Goal: Information Seeking & Learning: Learn about a topic

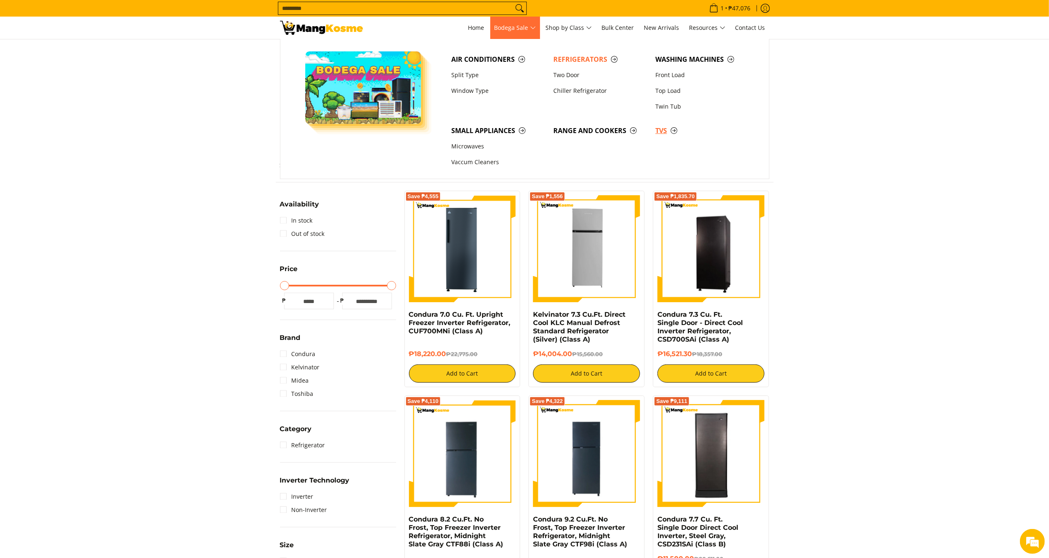
click at [669, 124] on link "TVs" at bounding box center [702, 131] width 102 height 16
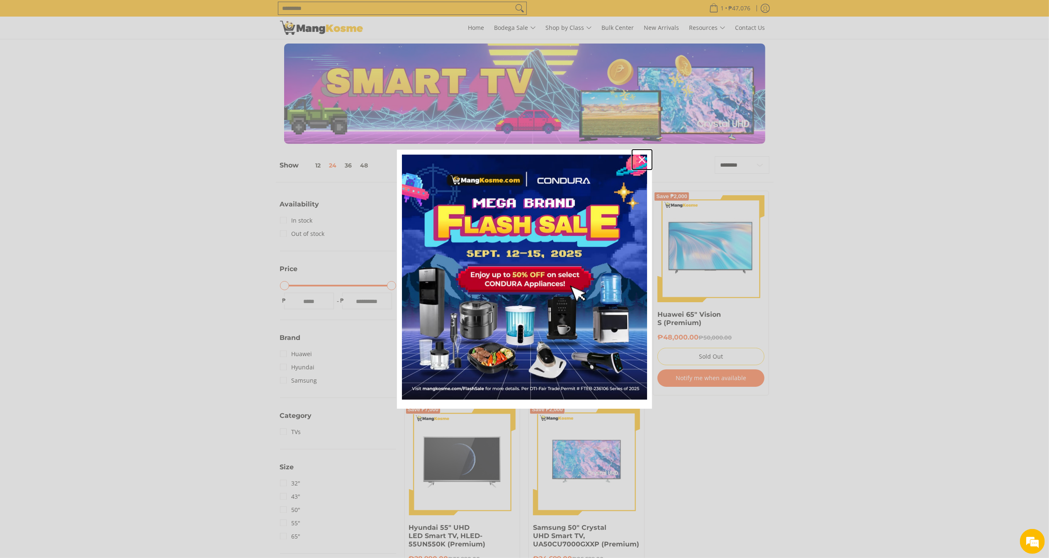
click at [639, 157] on icon "close icon" at bounding box center [642, 159] width 7 height 7
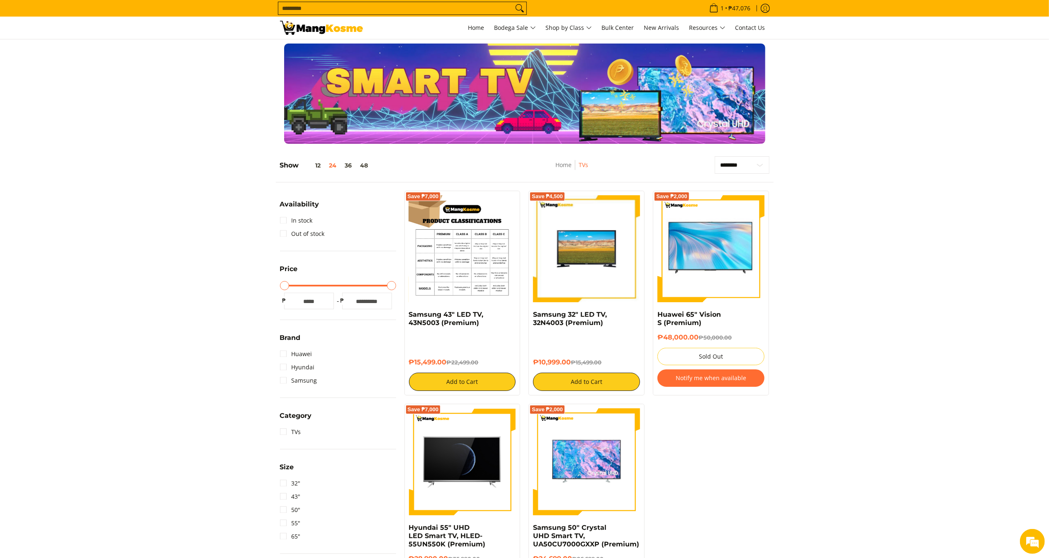
click at [433, 253] on img at bounding box center [462, 248] width 107 height 107
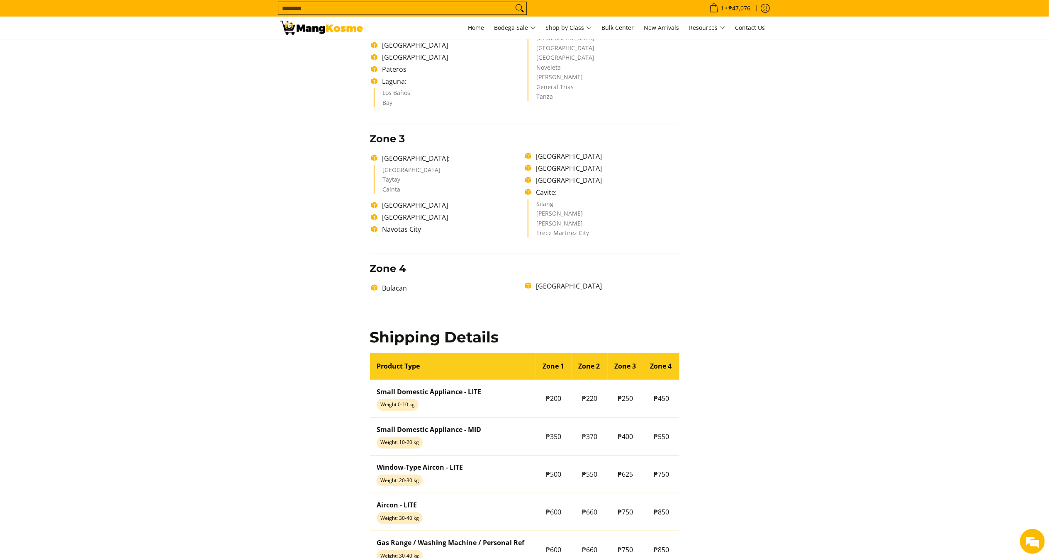
scroll to position [409, 0]
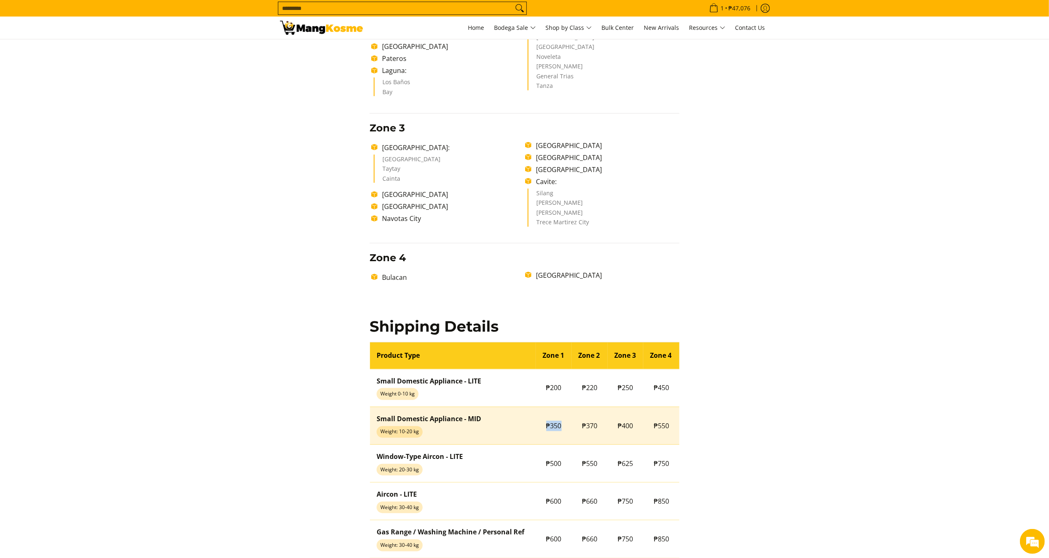
copy span "₱350"
drag, startPoint x: 544, startPoint y: 420, endPoint x: 563, endPoint y: 419, distance: 18.7
click at [563, 419] on td "₱350" at bounding box center [554, 426] width 36 height 38
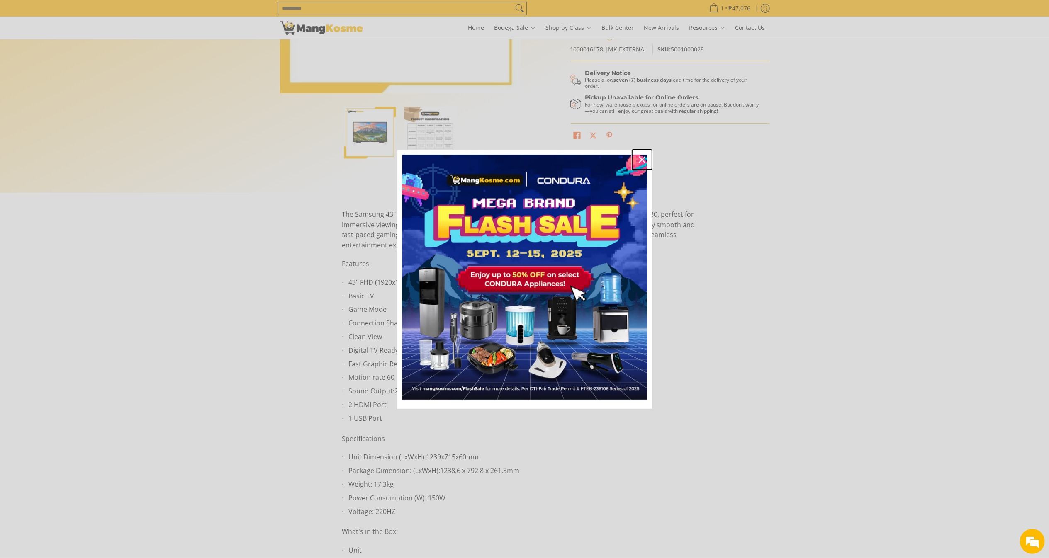
click at [644, 162] on icon "close icon" at bounding box center [642, 159] width 7 height 7
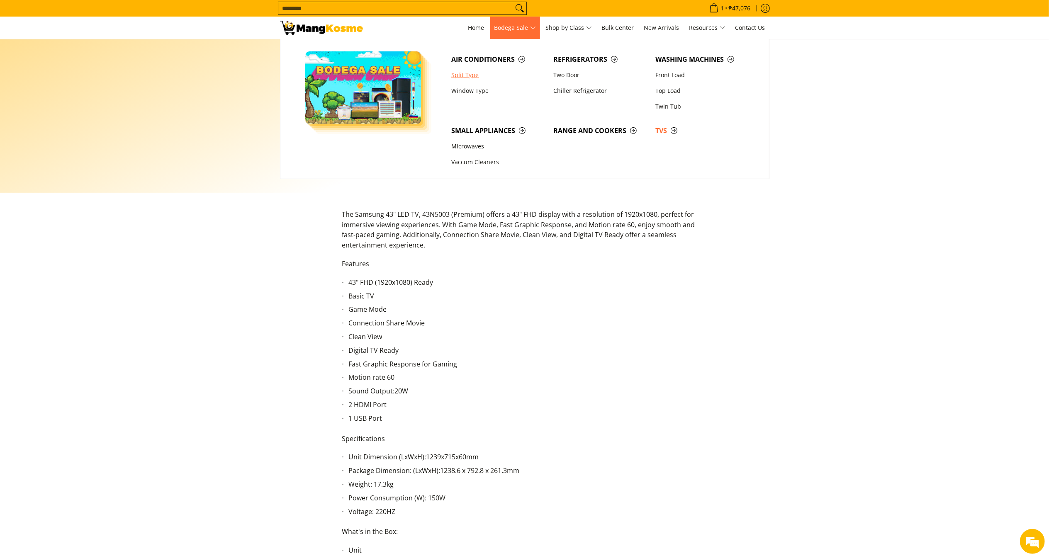
click at [480, 73] on link "Split Type" at bounding box center [498, 75] width 102 height 16
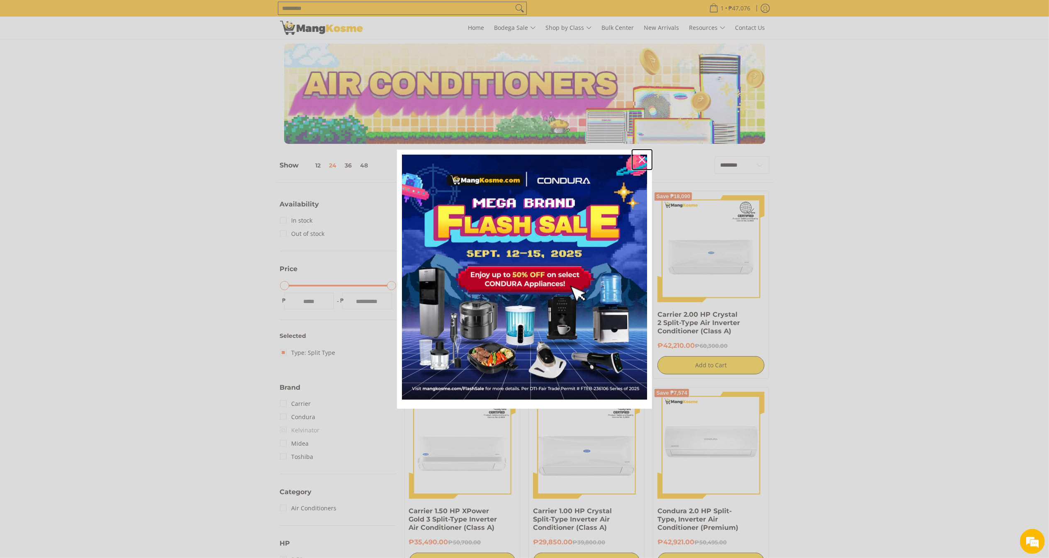
click at [646, 160] on div "Close" at bounding box center [641, 159] width 13 height 13
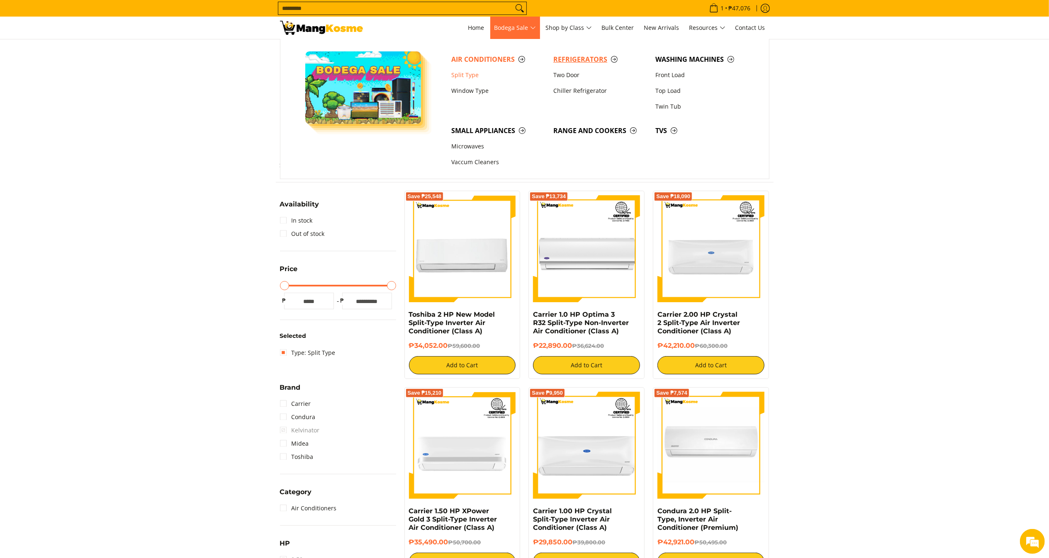
click at [583, 61] on span "Refrigerators" at bounding box center [600, 59] width 94 height 10
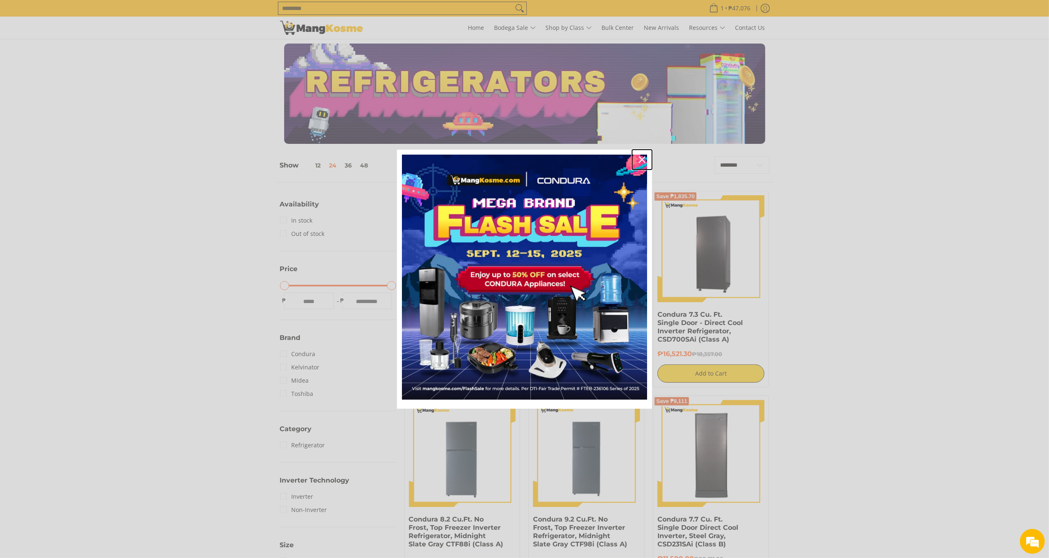
click at [645, 156] on div "Close" at bounding box center [641, 159] width 13 height 13
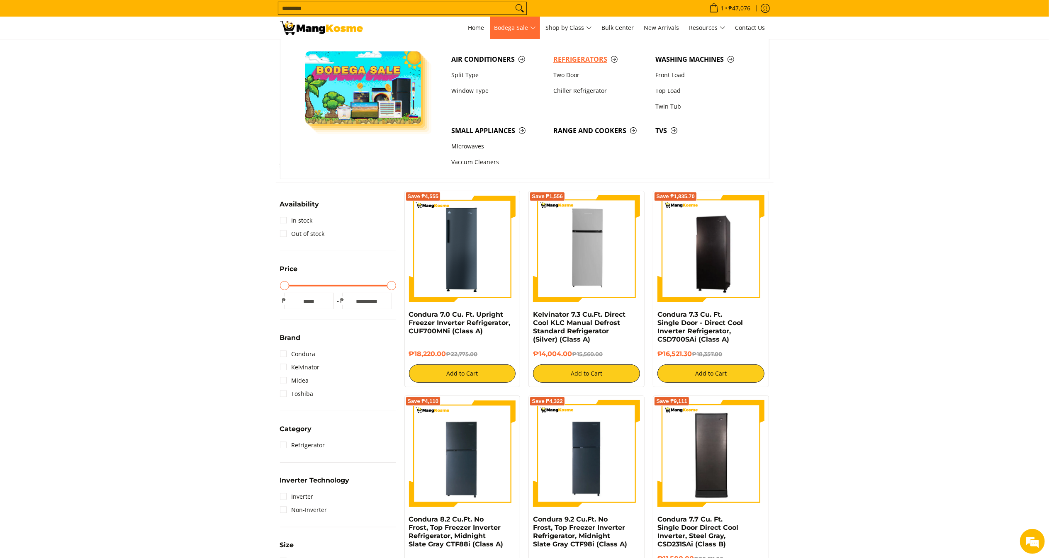
click at [589, 60] on span "Refrigerators" at bounding box center [600, 59] width 94 height 10
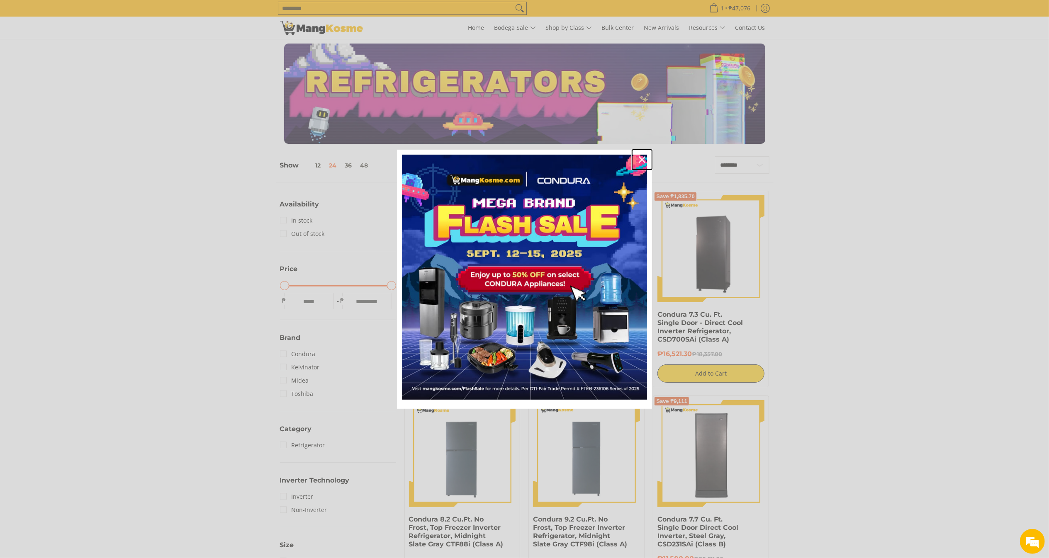
click at [645, 164] on div "Close" at bounding box center [641, 159] width 13 height 13
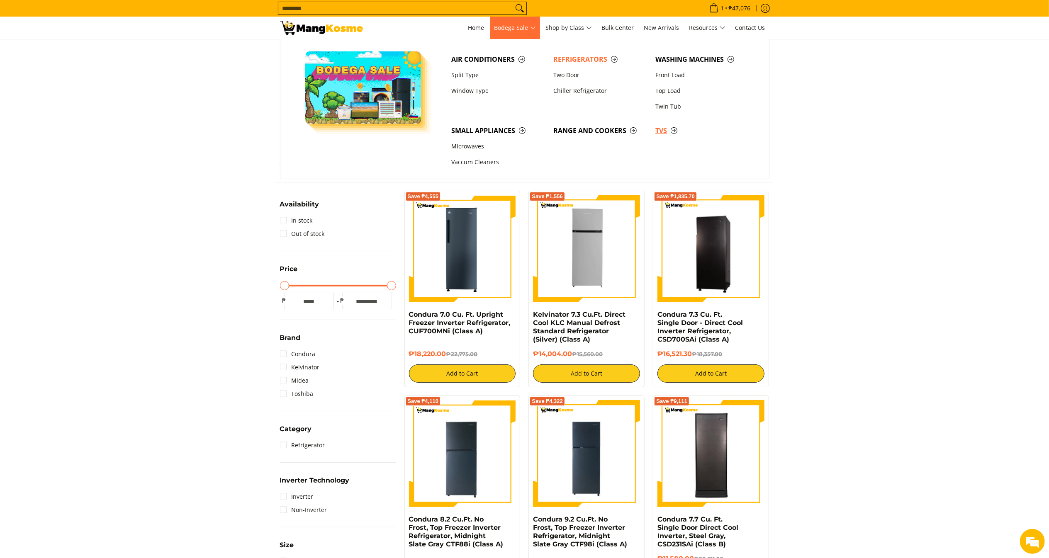
click at [664, 135] on span "TVs" at bounding box center [702, 131] width 94 height 10
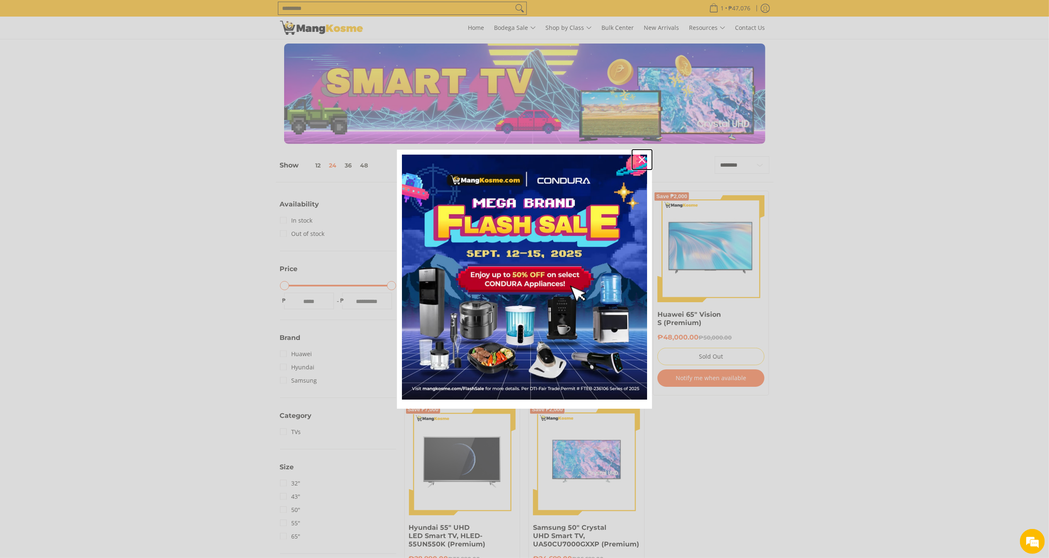
click at [638, 161] on div "Close" at bounding box center [641, 159] width 13 height 13
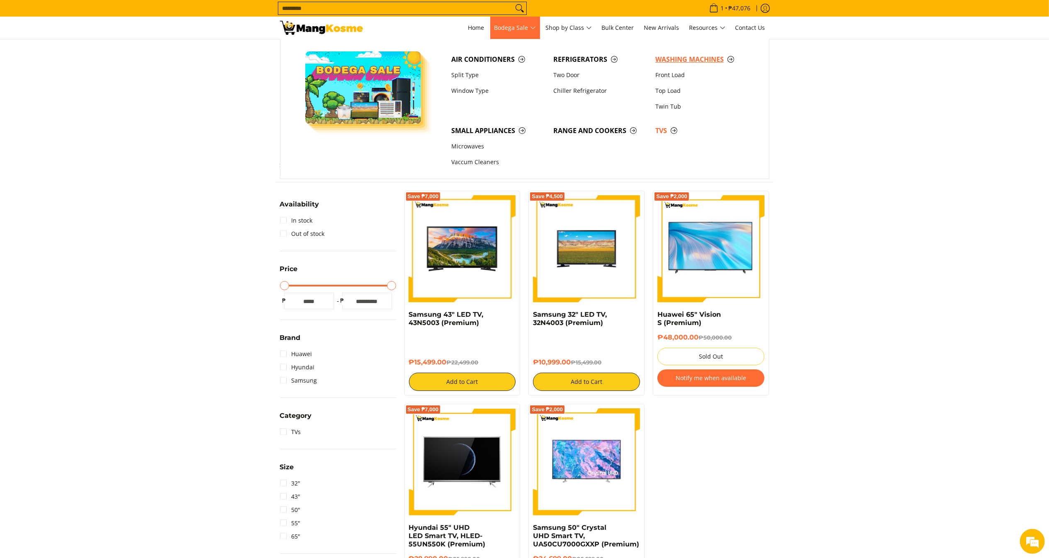
click at [694, 61] on span "Washing Machines" at bounding box center [702, 59] width 94 height 10
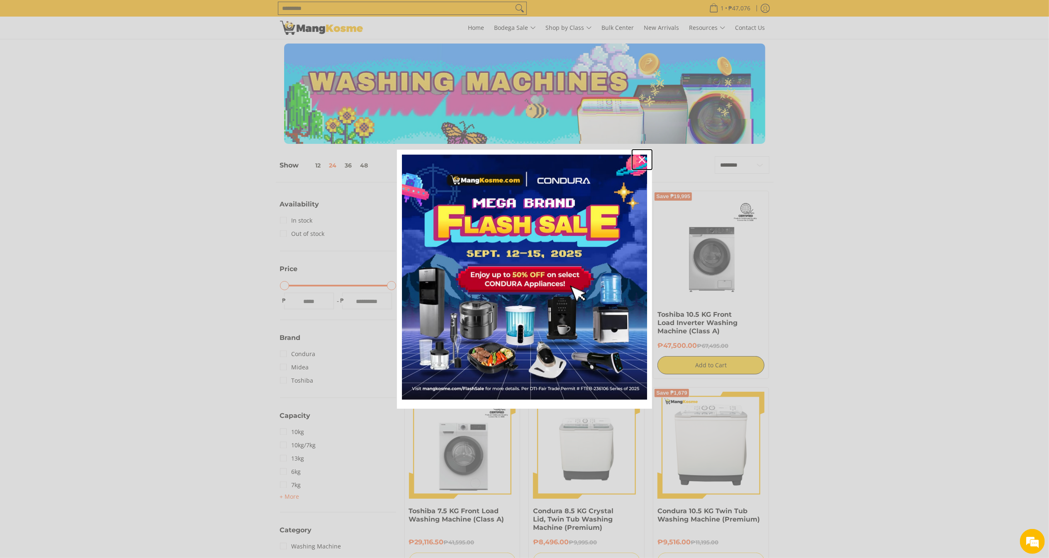
click at [650, 154] on button "Close" at bounding box center [642, 160] width 20 height 20
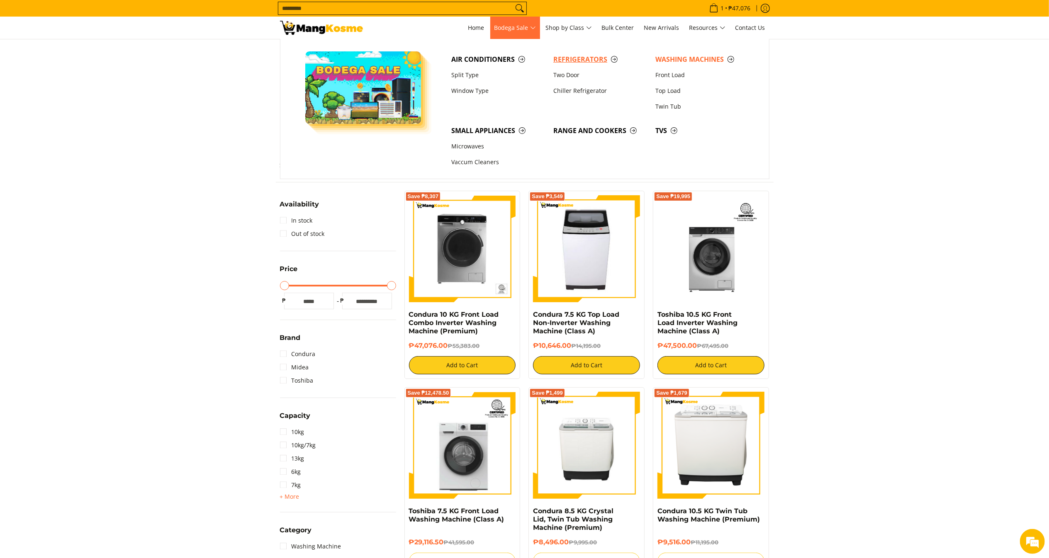
click at [587, 58] on span "Refrigerators" at bounding box center [600, 59] width 94 height 10
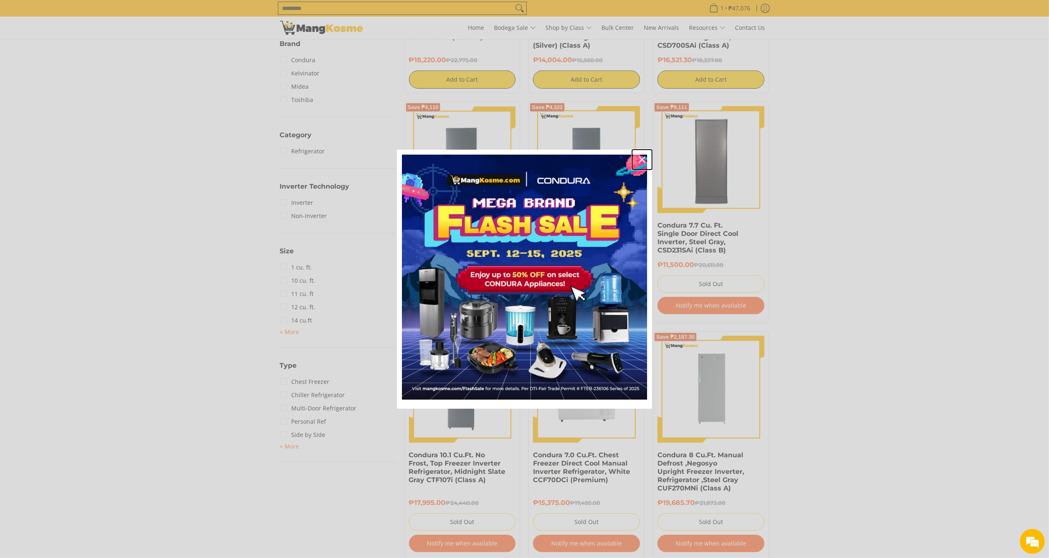
click at [646, 162] on div "Close" at bounding box center [641, 159] width 13 height 13
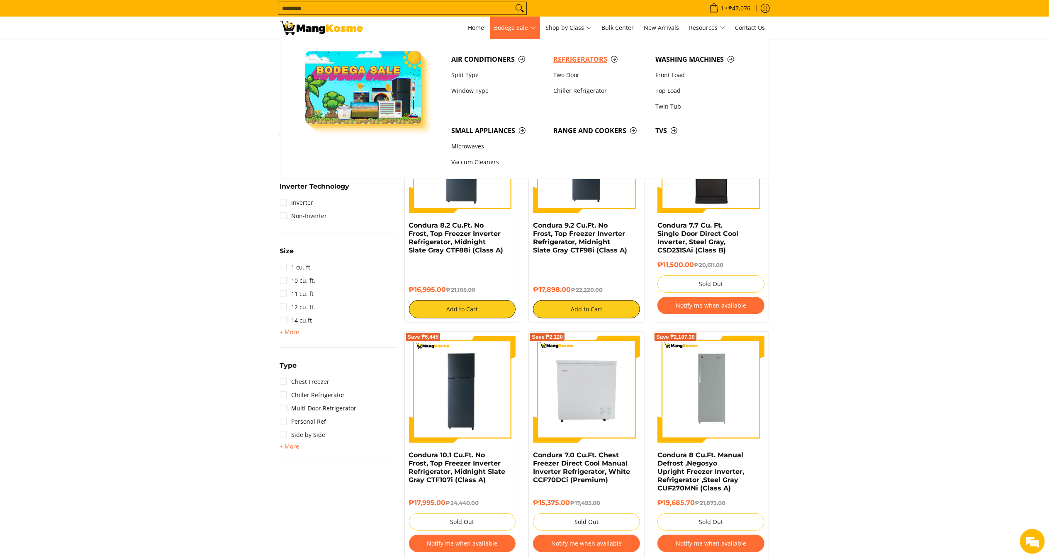
click at [557, 59] on span "Refrigerators" at bounding box center [600, 59] width 94 height 10
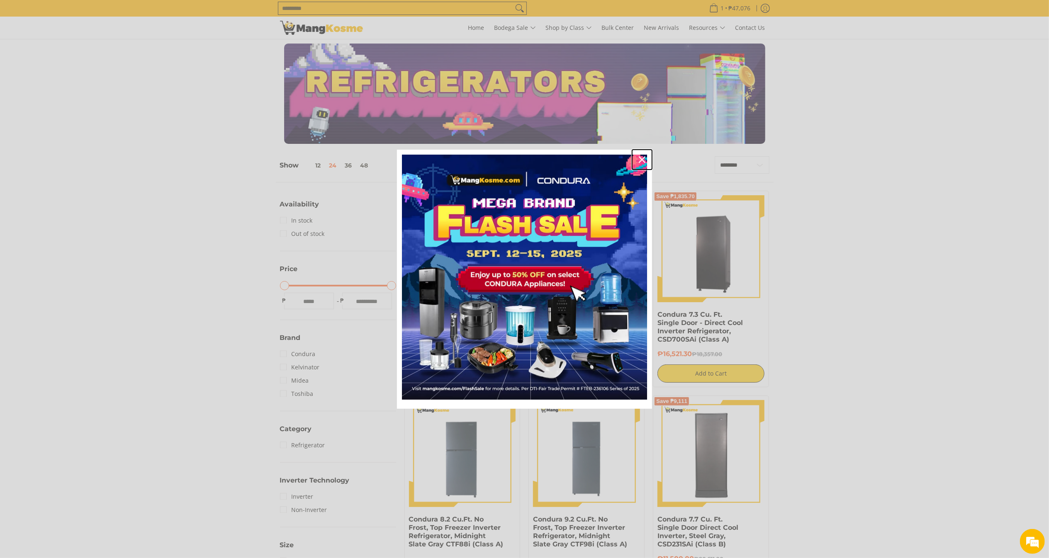
click at [644, 158] on icon "close icon" at bounding box center [642, 159] width 7 height 7
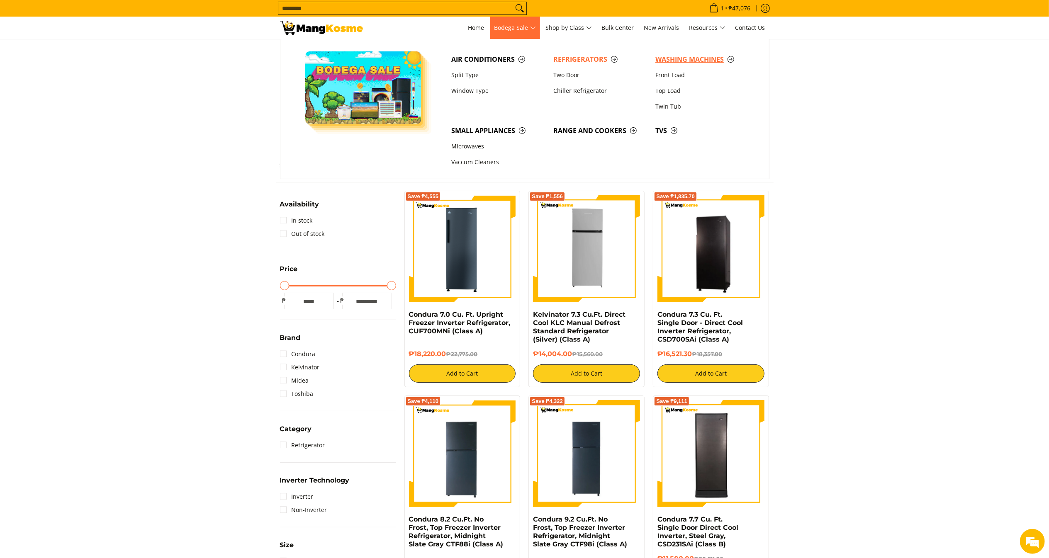
click at [669, 64] on span "Washing Machines" at bounding box center [702, 59] width 94 height 10
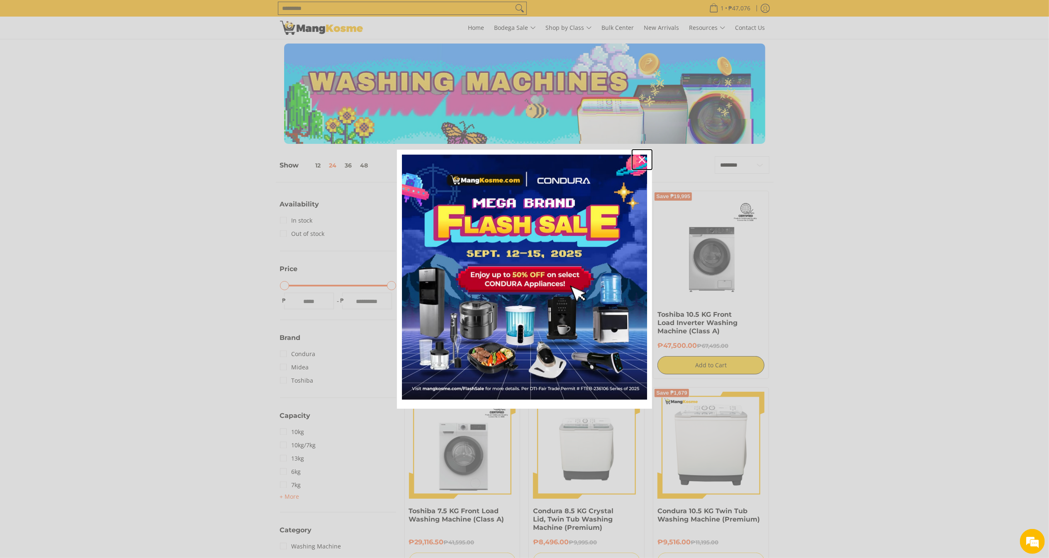
click at [643, 158] on icon "close icon" at bounding box center [642, 159] width 7 height 7
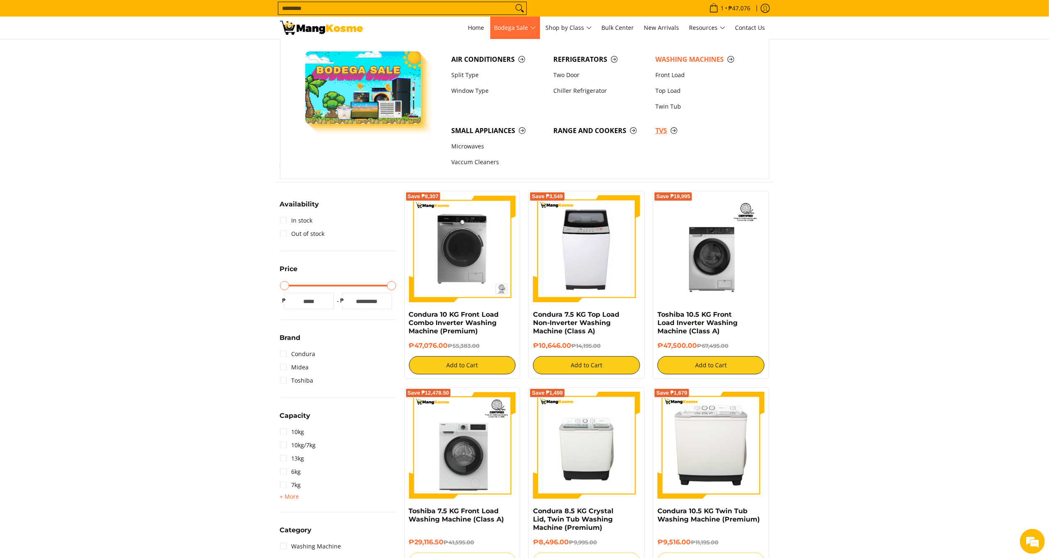
click at [660, 134] on span "TVs" at bounding box center [702, 131] width 94 height 10
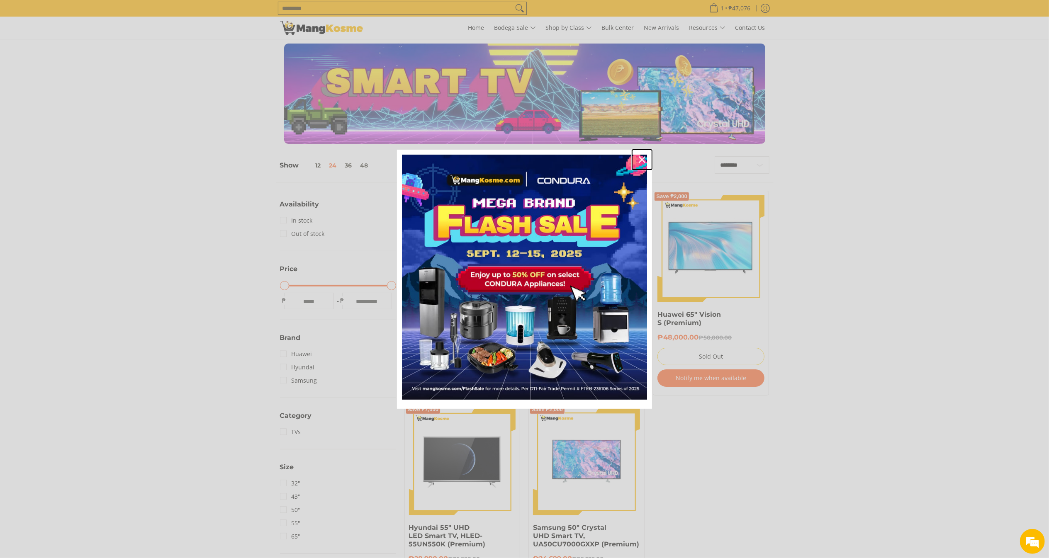
click at [644, 159] on icon "close icon" at bounding box center [642, 159] width 7 height 7
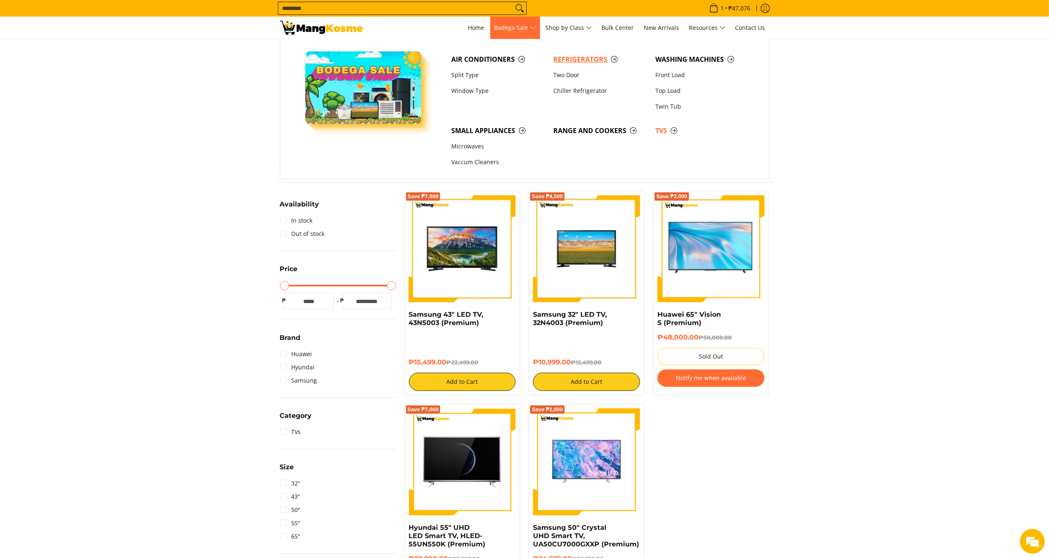
click at [565, 57] on span "Refrigerators" at bounding box center [600, 59] width 94 height 10
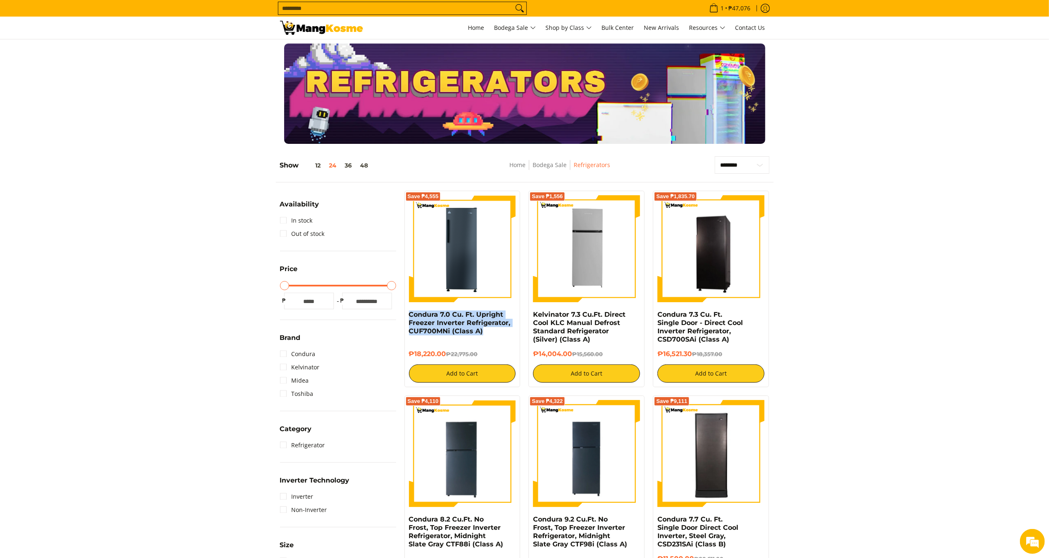
drag, startPoint x: 482, startPoint y: 332, endPoint x: 408, endPoint y: 313, distance: 76.3
click at [408, 313] on div "Save ₱4,555 Condura 7.0 Cu. Ft. Upright Freezer Inverter Refrigerator, CUF700MN…" at bounding box center [462, 289] width 116 height 197
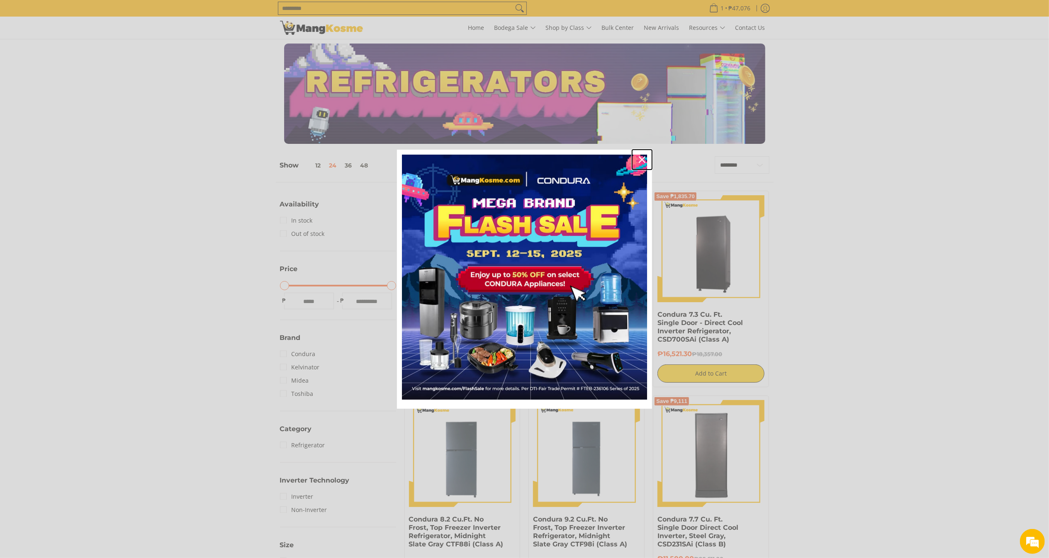
click at [645, 156] on div "Close" at bounding box center [641, 159] width 13 height 13
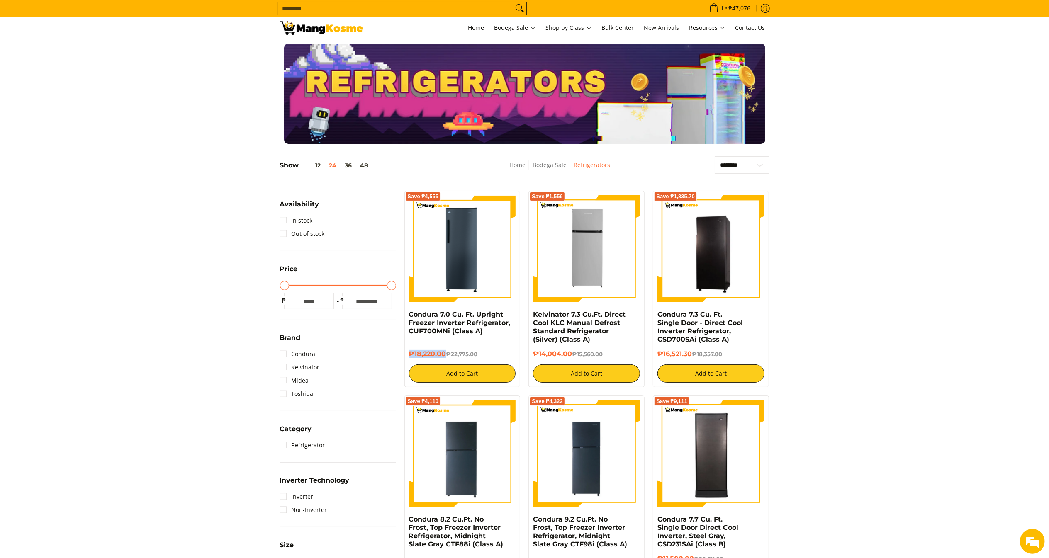
drag, startPoint x: 447, startPoint y: 353, endPoint x: 408, endPoint y: 350, distance: 38.8
click at [408, 350] on div "Save ₱4,555 Condura 7.0 Cu. Ft. Upright Freezer Inverter Refrigerator, CUF700MN…" at bounding box center [462, 289] width 116 height 197
copy h6 "₱18,220.00"
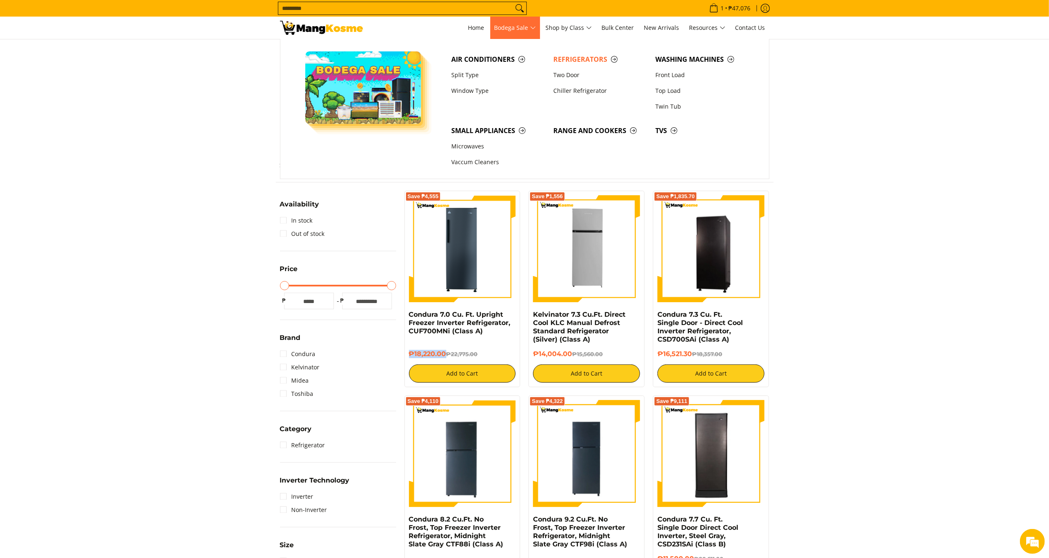
click at [509, 30] on span "Bodega Sale" at bounding box center [514, 28] width 41 height 10
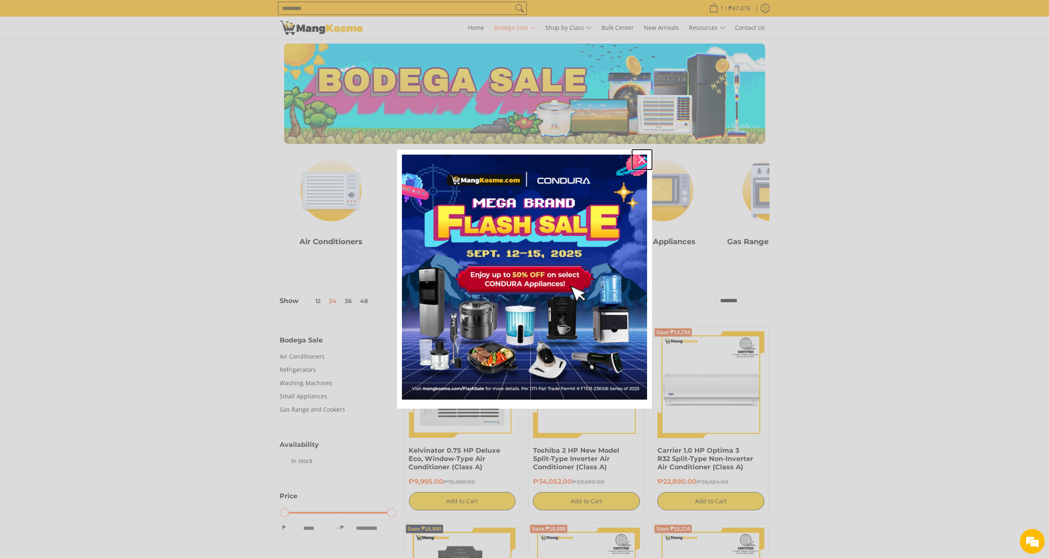
click at [639, 161] on icon "close icon" at bounding box center [642, 159] width 7 height 7
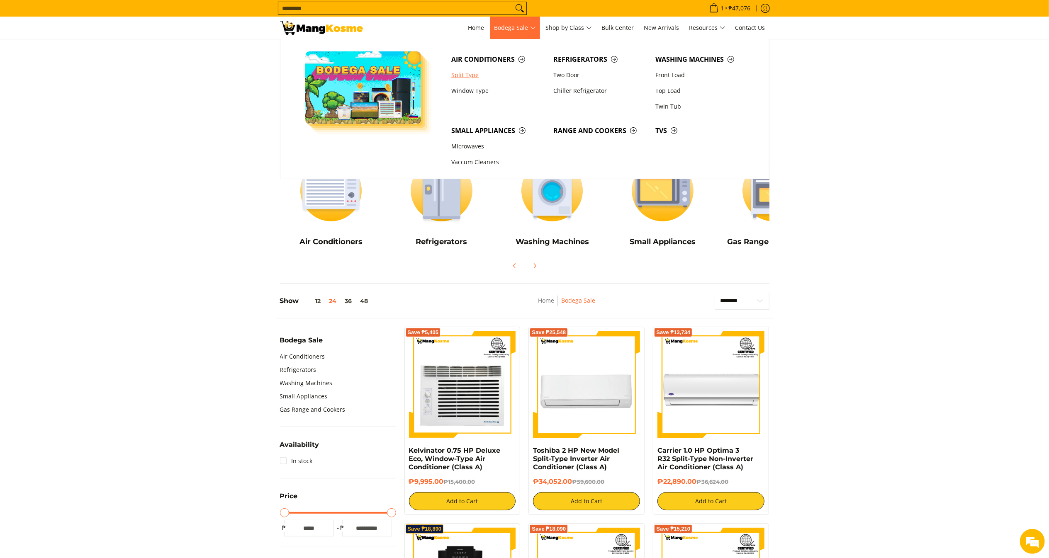
click at [478, 74] on link "Split Type" at bounding box center [498, 75] width 102 height 16
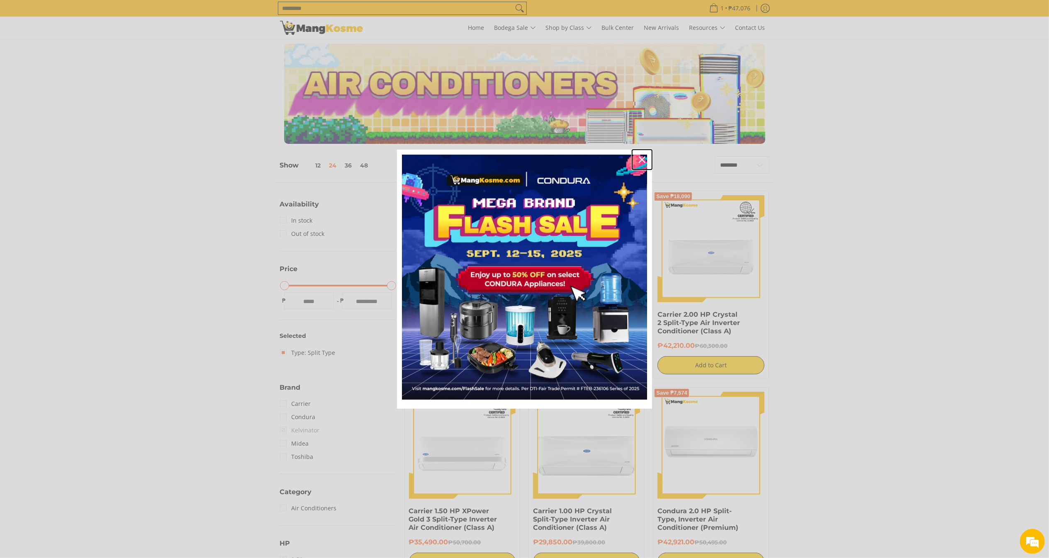
click at [641, 161] on icon "close icon" at bounding box center [642, 159] width 7 height 7
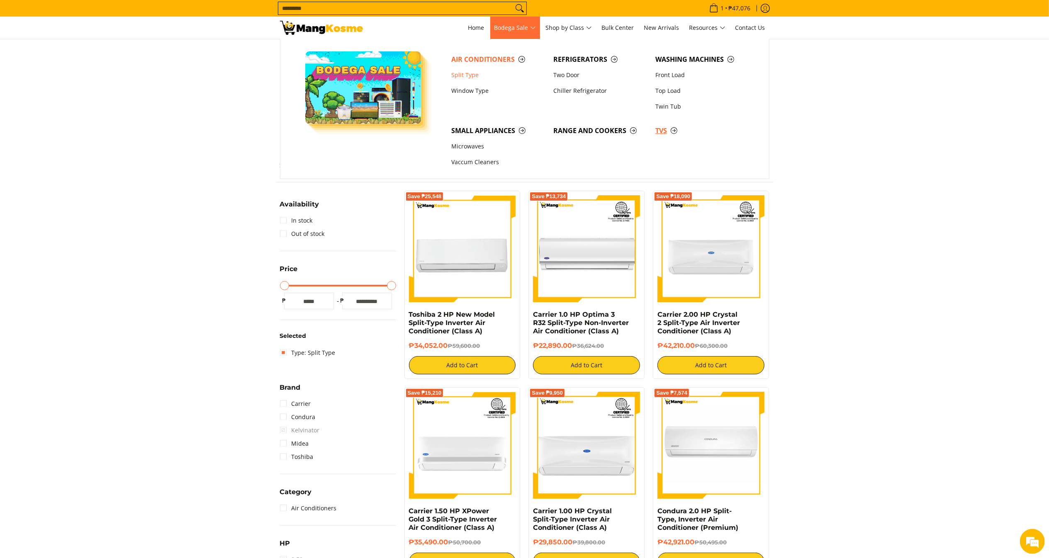
click at [661, 134] on span "TVs" at bounding box center [702, 131] width 94 height 10
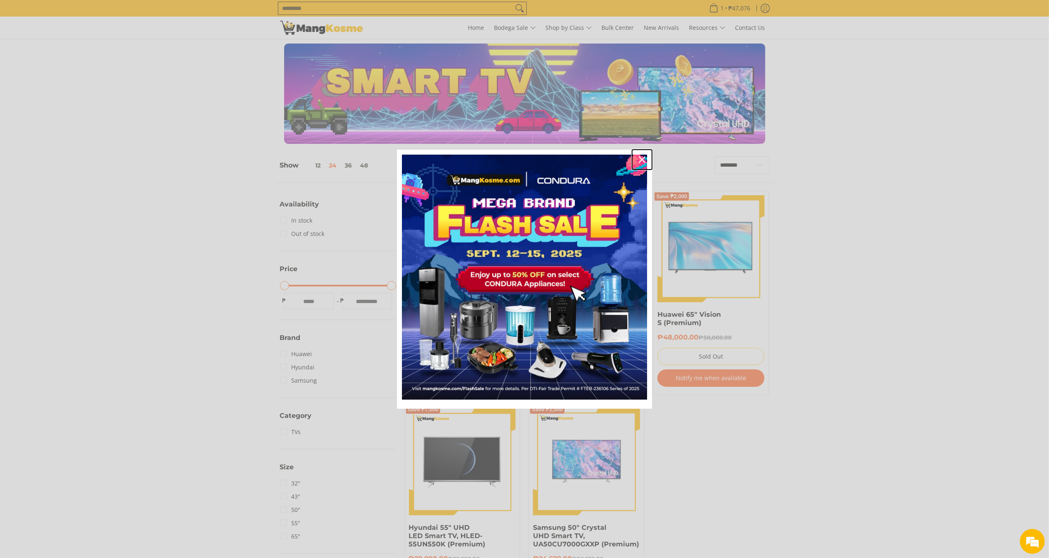
click at [644, 159] on icon "close icon" at bounding box center [642, 159] width 7 height 7
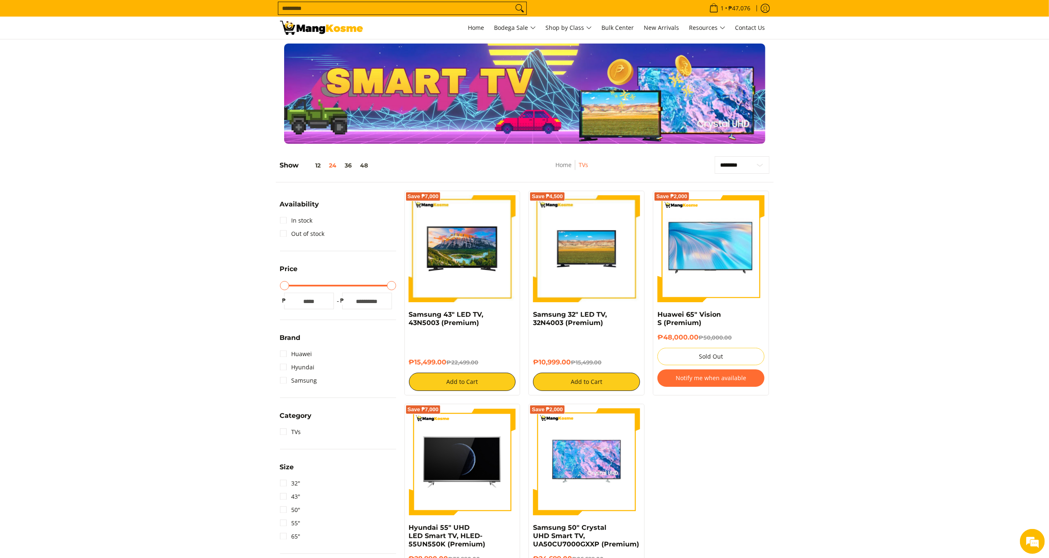
click at [728, 537] on div "Save ₱7,000 Samsung 43" LED TV, 43N5003 (Premium) ₱15,499.00 ₱22,499.00 Add to …" at bounding box center [586, 408] width 373 height 435
copy link "Samsung 43" LED TV, 43N5003 (Premium)"
drag, startPoint x: 485, startPoint y: 320, endPoint x: 406, endPoint y: 313, distance: 79.5
click at [406, 313] on div "Save ₱7,000 Samsung 43" LED TV, 43N5003 (Premium) ₱15,499.00 ₱22,499.00 Add to …" at bounding box center [462, 293] width 116 height 205
copy h6 "₱15,499.00"
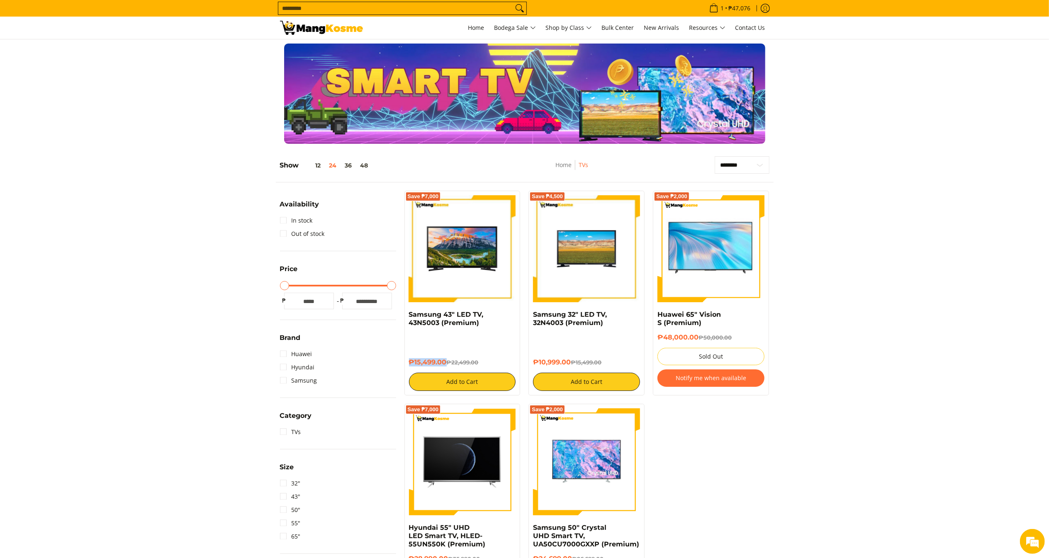
drag, startPoint x: 445, startPoint y: 362, endPoint x: 405, endPoint y: 361, distance: 40.7
click at [405, 361] on div "Save ₱7,000 Samsung 43" LED TV, 43N5003 (Premium) ₱15,499.00 ₱22,499.00 Add to …" at bounding box center [462, 293] width 116 height 205
copy link "Samsung 32" LED TV, 32N4003 (Premium)"
drag, startPoint x: 606, startPoint y: 319, endPoint x: 528, endPoint y: 314, distance: 77.3
click at [528, 314] on div "Save ₱4,500 Samsung 32" LED TV, 32N4003 (Premium) ₱10,999.00 ₱15,499.00 Add to …" at bounding box center [586, 293] width 116 height 205
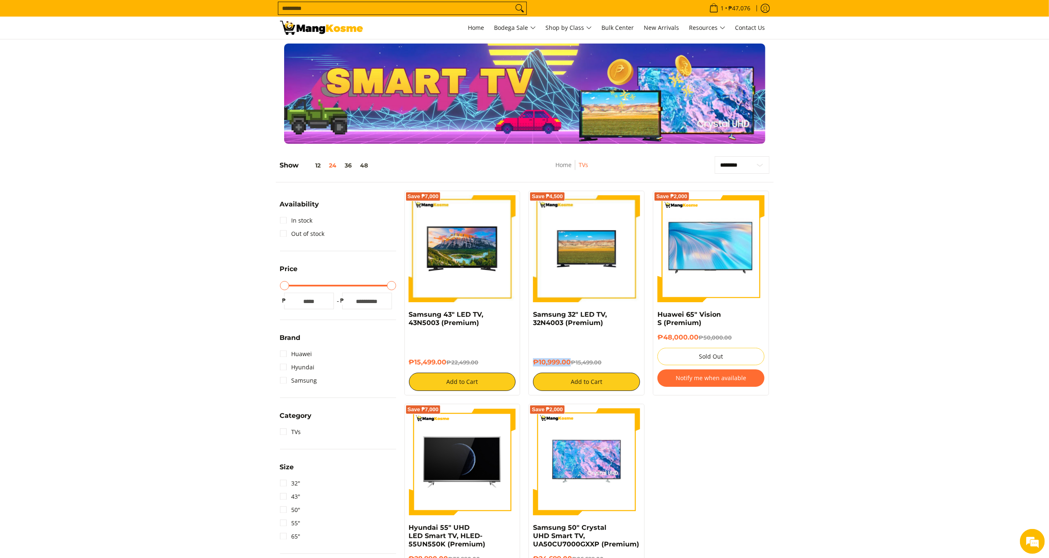
copy h6 "₱10,999.00"
drag, startPoint x: 570, startPoint y: 363, endPoint x: 527, endPoint y: 363, distance: 43.1
click at [527, 363] on div "Save ₱4,500 Samsung 32" LED TV, 32N4003 (Premium) ₱10,999.00 ₱15,499.00 Add to …" at bounding box center [586, 293] width 124 height 205
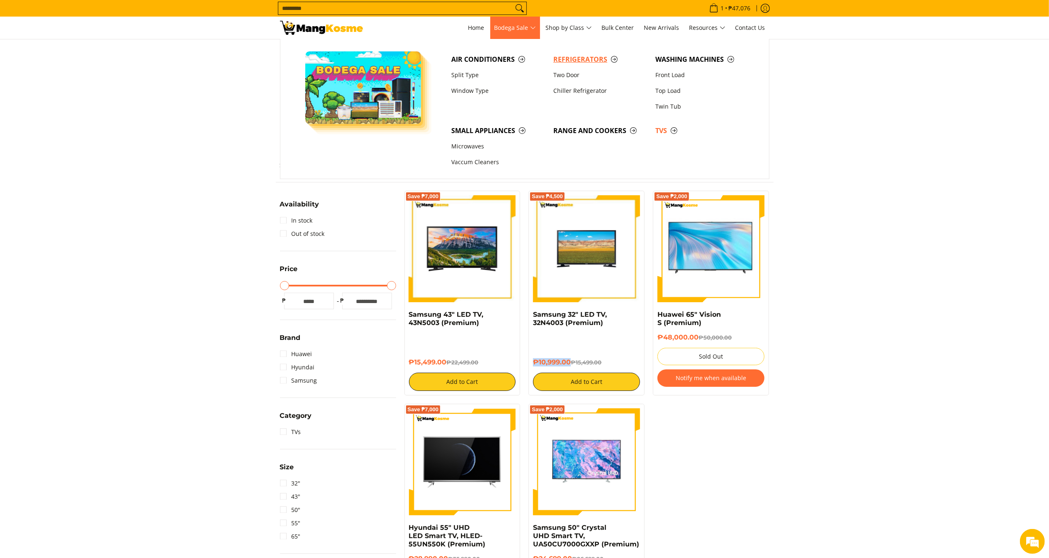
click at [558, 62] on span "Refrigerators" at bounding box center [600, 59] width 94 height 10
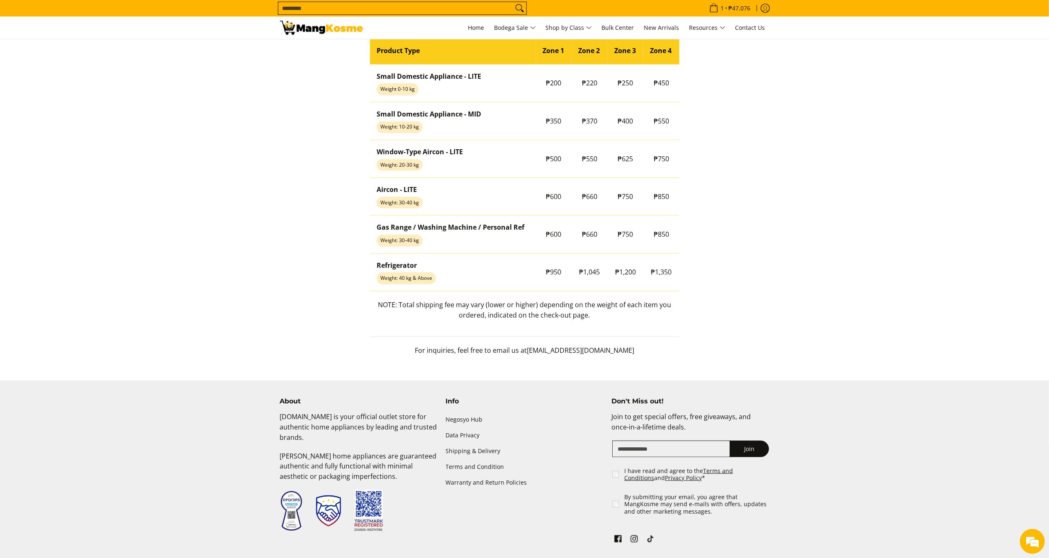
scroll to position [771, 0]
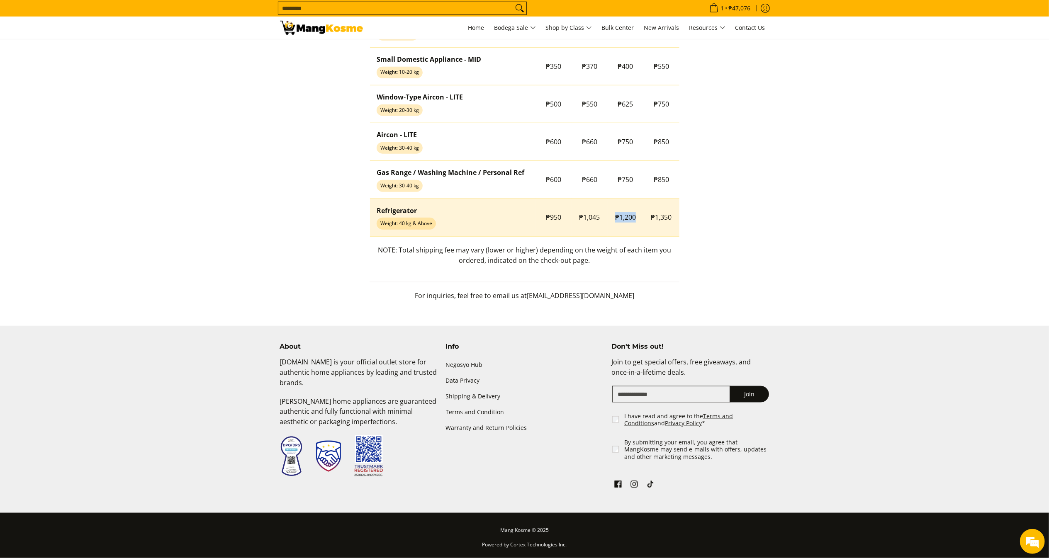
drag, startPoint x: 615, startPoint y: 214, endPoint x: 640, endPoint y: 214, distance: 25.7
click at [640, 214] on td "₱1,200" at bounding box center [626, 218] width 36 height 38
copy span "₱1,200"
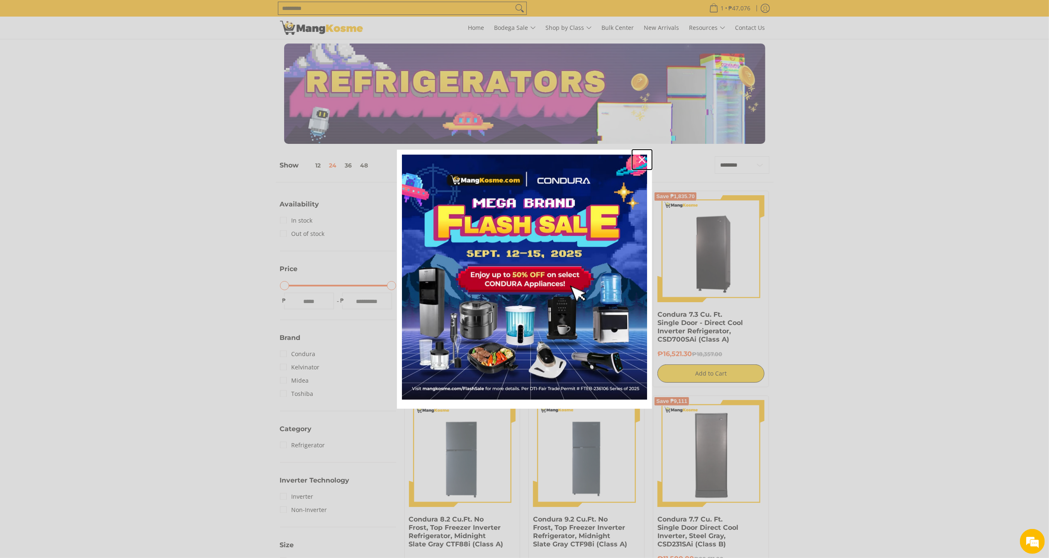
click at [636, 160] on div "Close" at bounding box center [641, 159] width 13 height 13
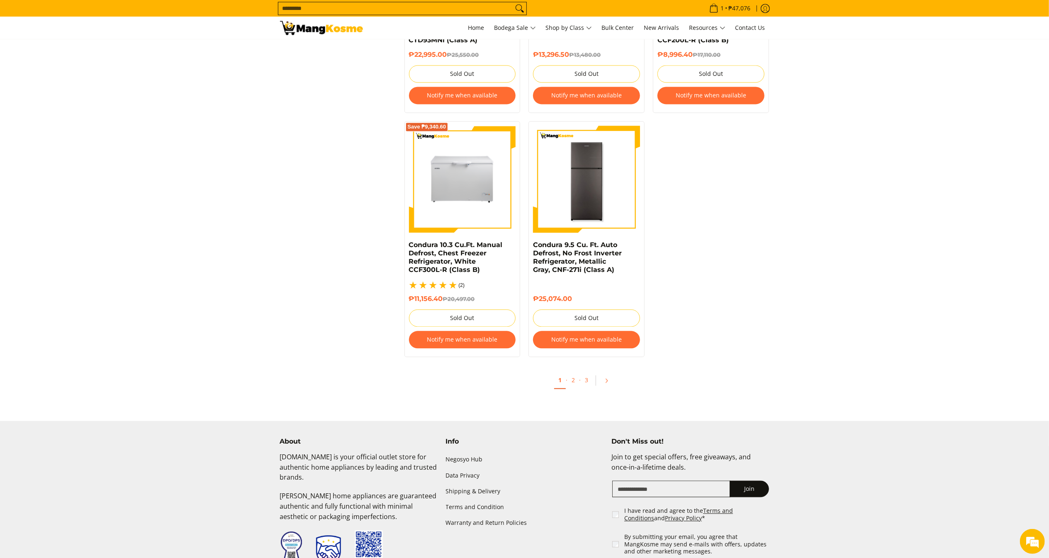
scroll to position [1728, 0]
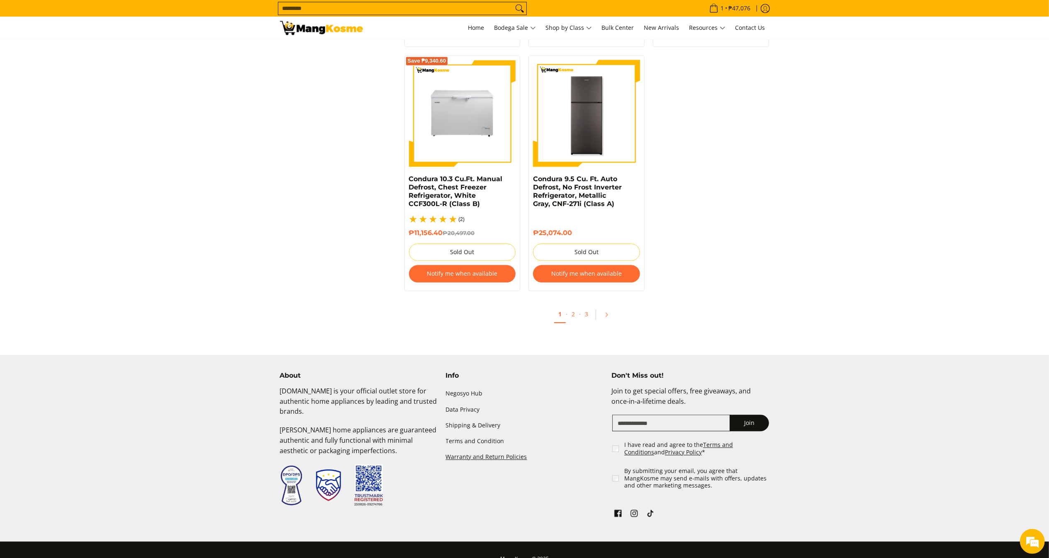
click at [525, 452] on link "Warranty and Return Policies" at bounding box center [525, 457] width 158 height 16
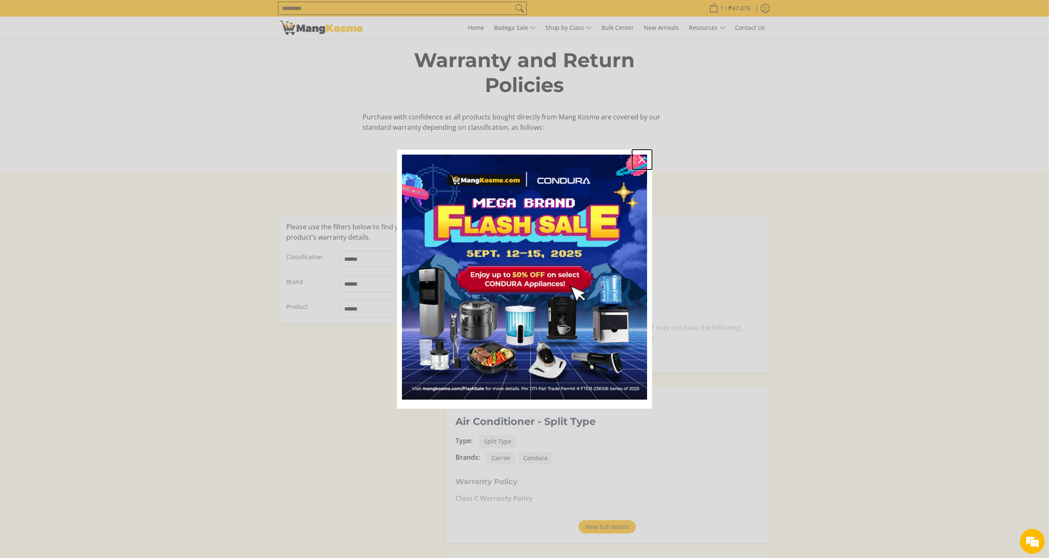
click at [643, 157] on icon "close icon" at bounding box center [642, 159] width 7 height 7
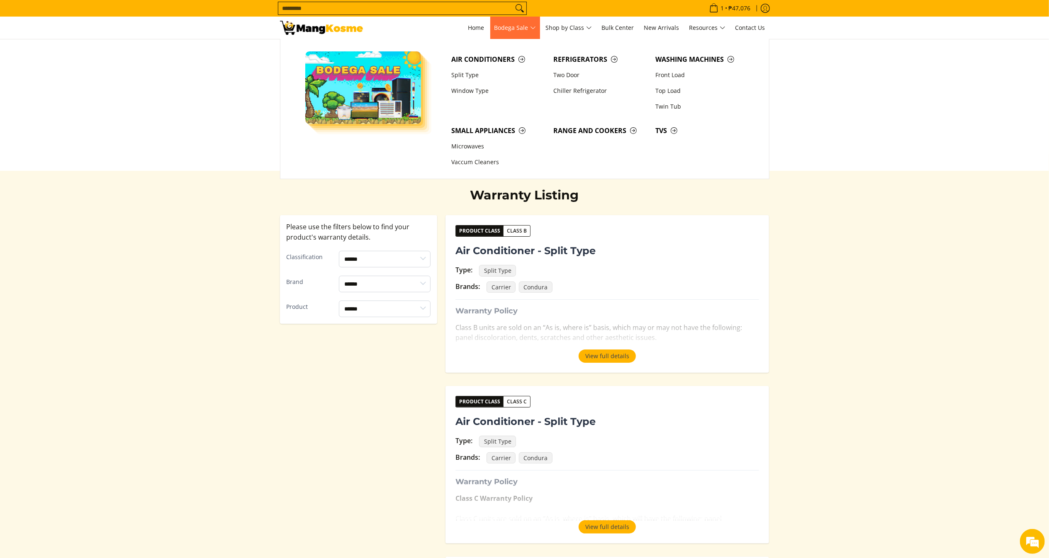
click at [527, 23] on span "Bodega Sale" at bounding box center [514, 28] width 41 height 10
